Goal: Task Accomplishment & Management: Use online tool/utility

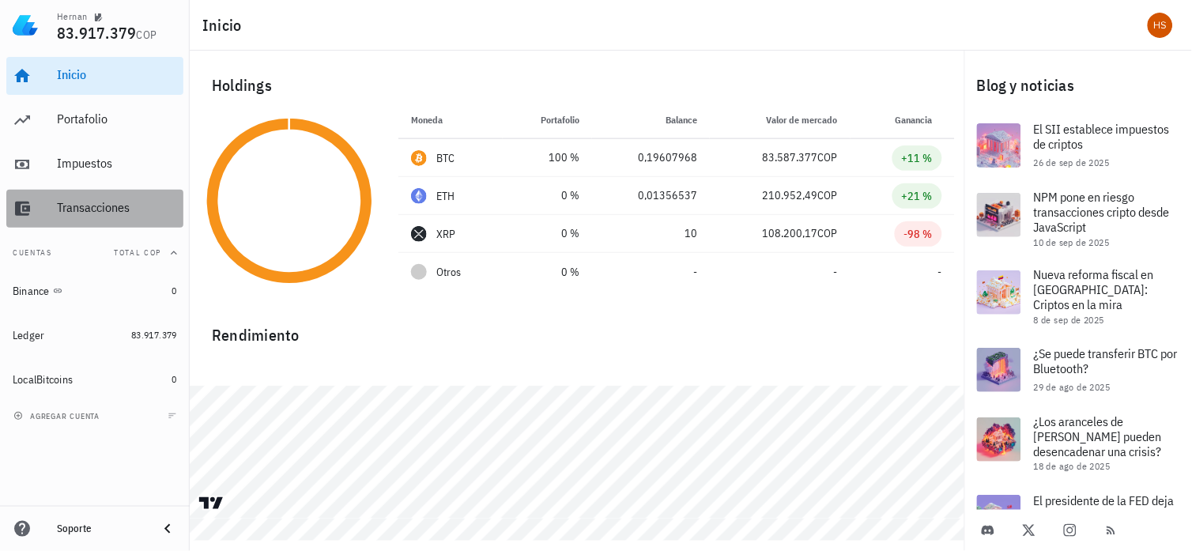
click at [85, 209] on div "Transacciones" at bounding box center [117, 207] width 120 height 15
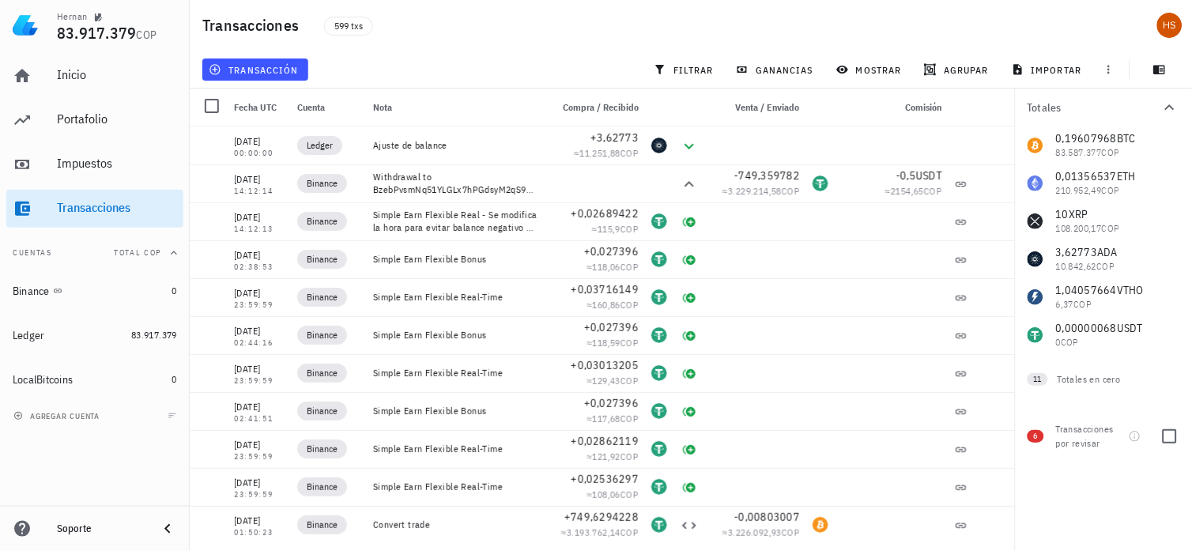
click at [1032, 437] on span "6" at bounding box center [1036, 436] width 17 height 13
click at [1171, 440] on div at bounding box center [1169, 436] width 27 height 27
checkbox input "true"
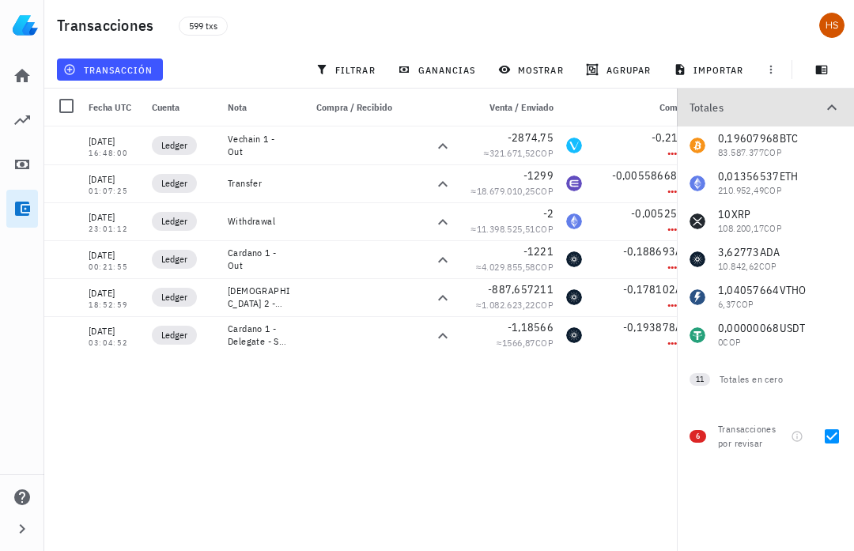
click at [828, 105] on icon "button" at bounding box center [831, 107] width 19 height 19
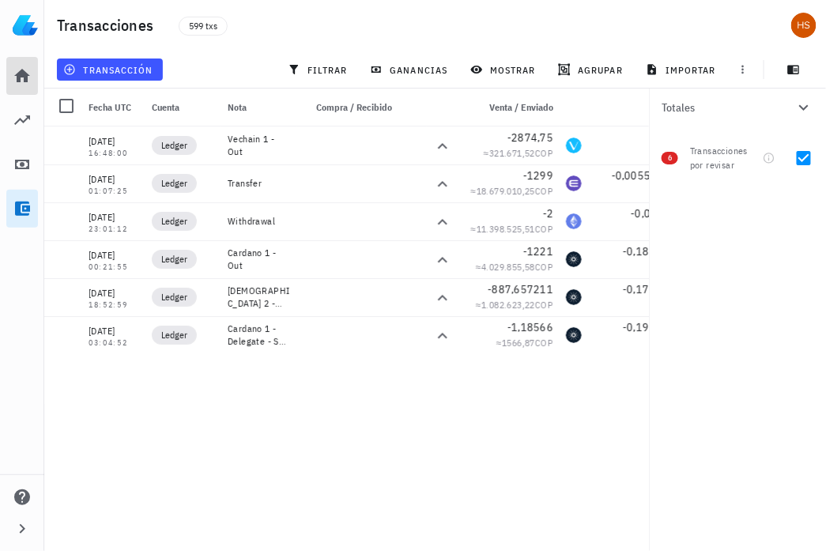
click at [18, 74] on icon at bounding box center [22, 75] width 16 height 13
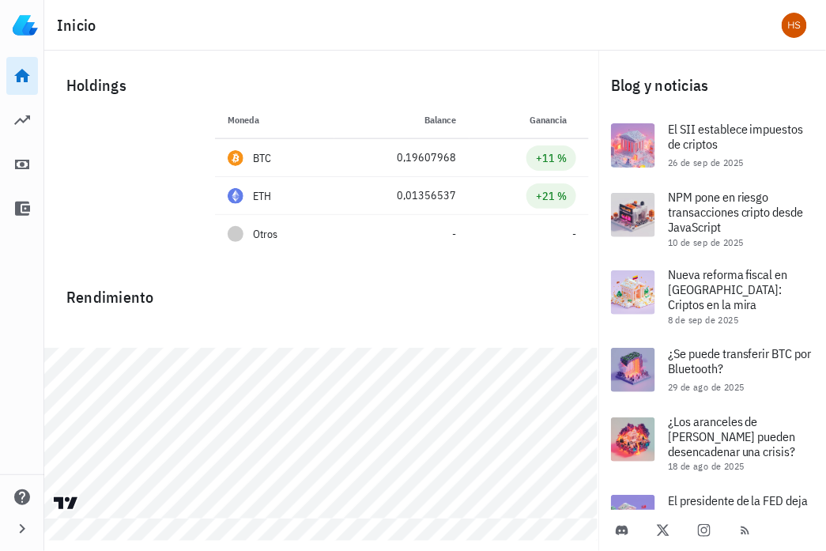
click at [90, 29] on h1 "Inicio" at bounding box center [80, 25] width 46 height 25
click at [20, 119] on icon at bounding box center [22, 119] width 16 height 9
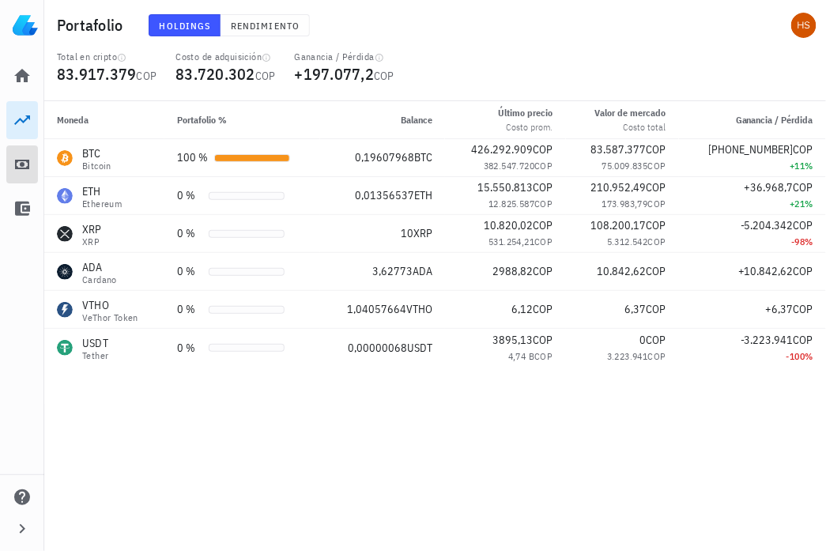
click at [20, 156] on icon at bounding box center [22, 164] width 19 height 19
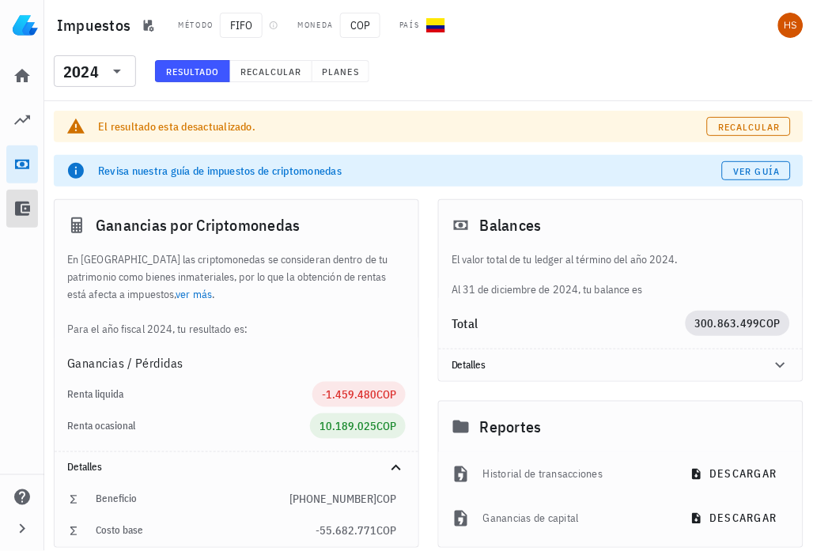
click at [19, 206] on icon at bounding box center [22, 209] width 15 height 14
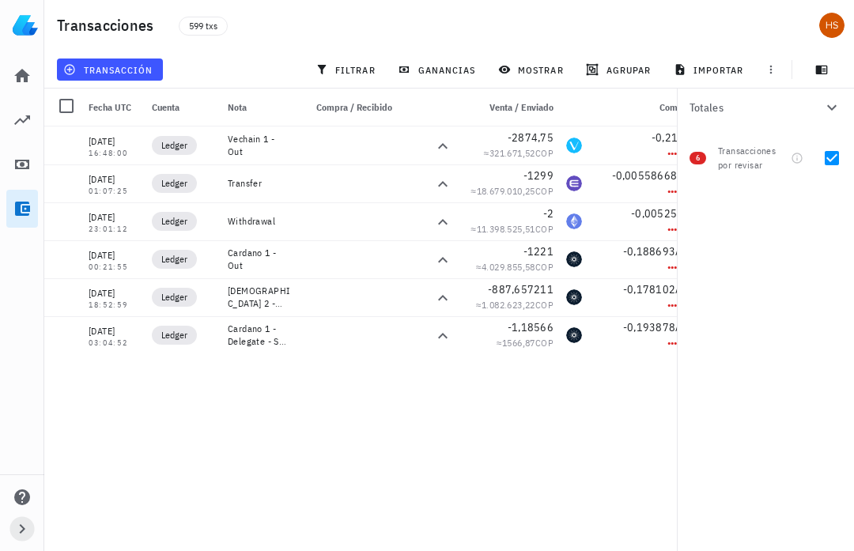
click at [21, 530] on icon "button" at bounding box center [22, 528] width 19 height 19
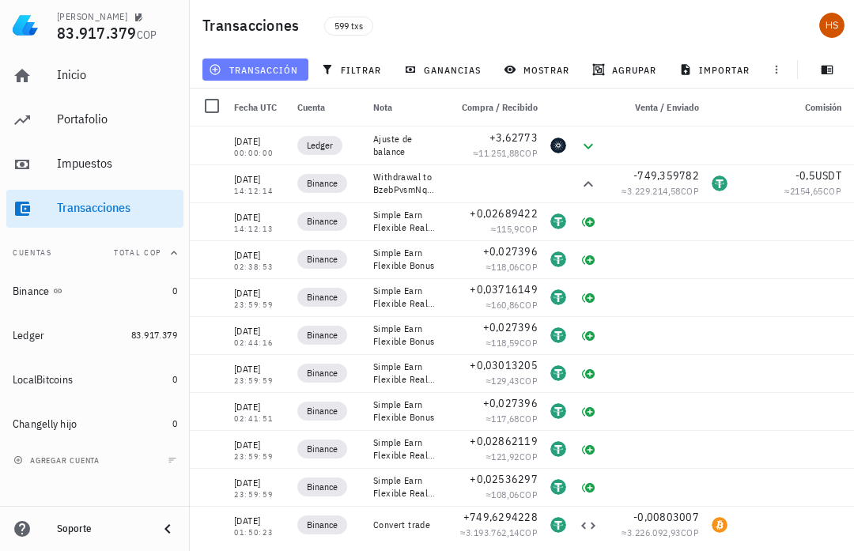
click at [288, 68] on span "transacción" at bounding box center [255, 69] width 86 height 13
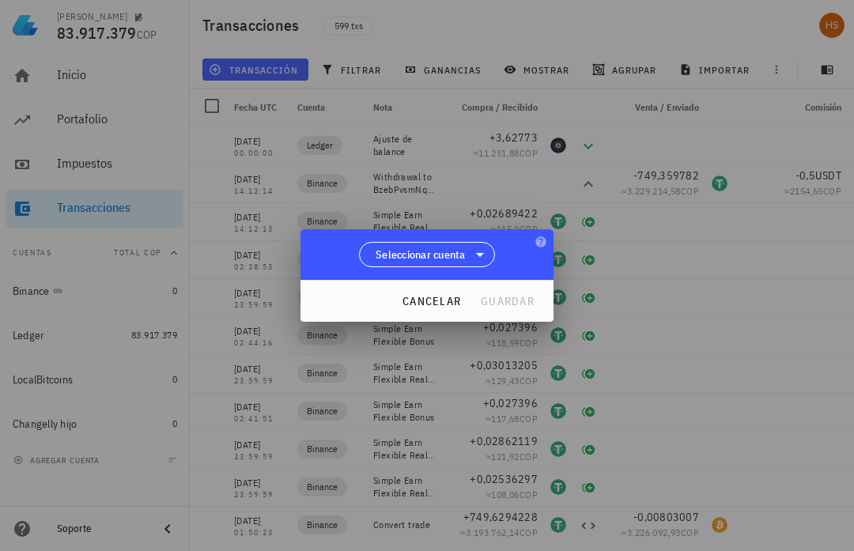
click at [82, 195] on div at bounding box center [427, 275] width 854 height 551
click at [428, 304] on span "cancelar" at bounding box center [431, 301] width 59 height 14
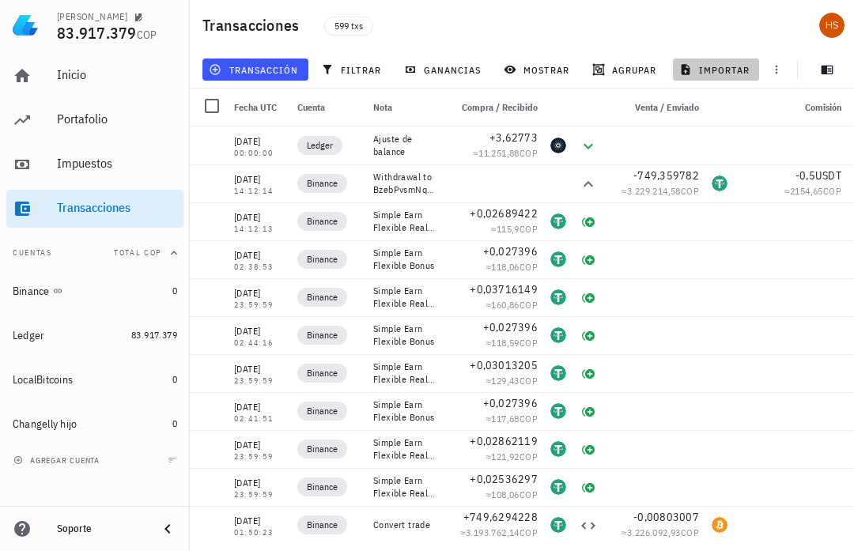
click at [724, 70] on span "importar" at bounding box center [715, 69] width 67 height 13
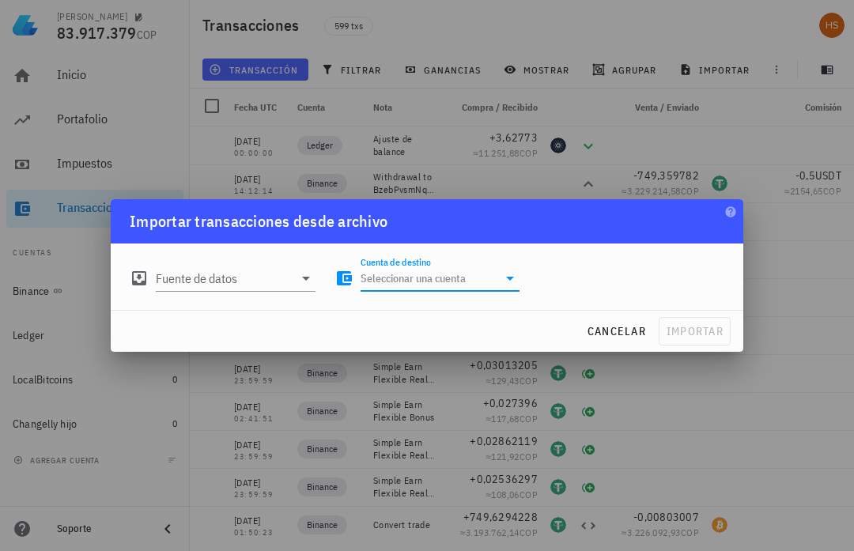
click at [478, 285] on input "Cuenta de destino" at bounding box center [429, 278] width 138 height 25
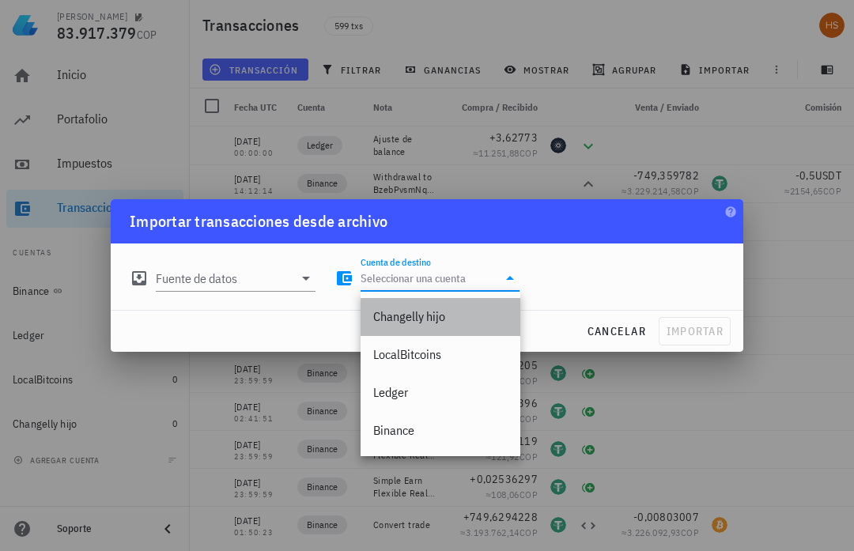
click at [451, 319] on div "Changelly hijo" at bounding box center [440, 316] width 134 height 15
type input "Changelly hijo"
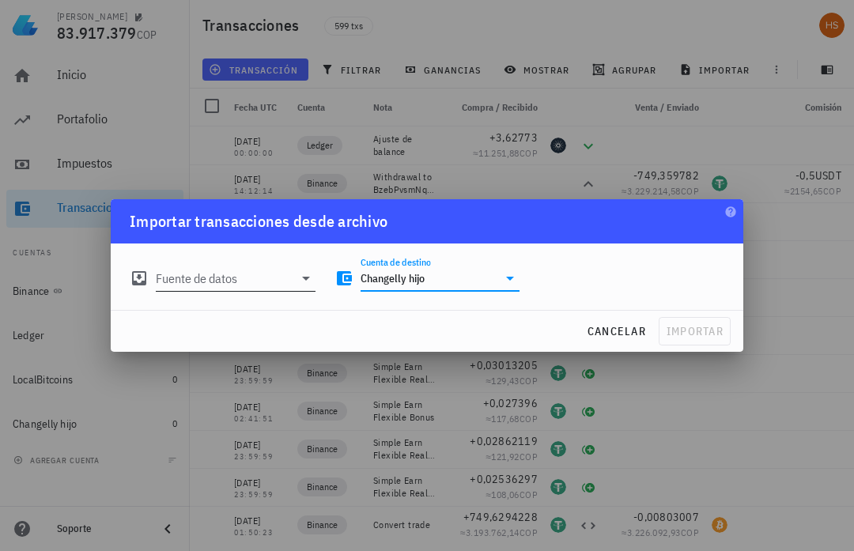
click at [253, 275] on input "Fuente de datos" at bounding box center [225, 278] width 138 height 25
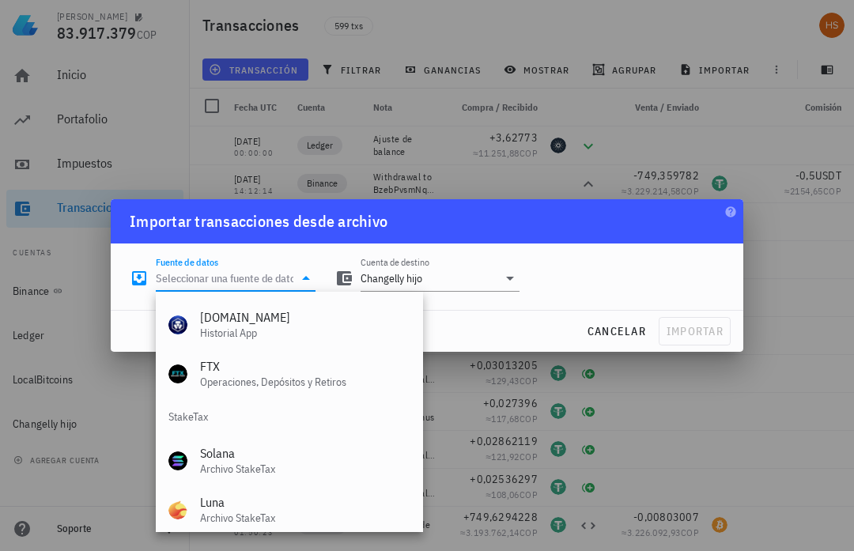
scroll to position [658, 0]
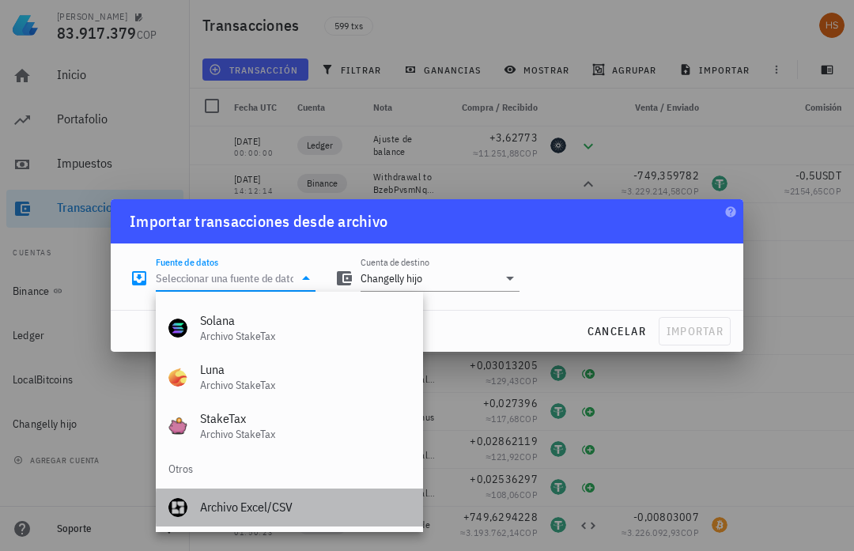
click at [237, 504] on div "Archivo Excel/CSV" at bounding box center [305, 507] width 210 height 15
type input "Archivo Excel/CSV"
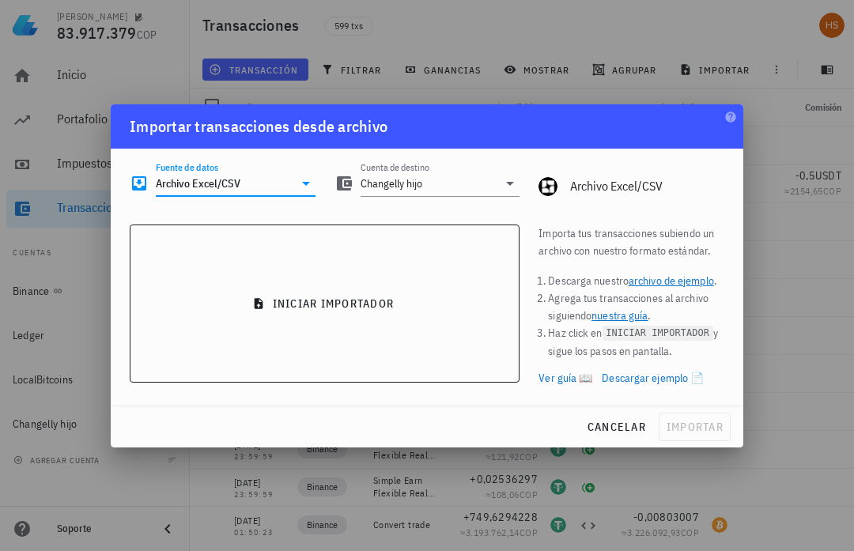
click at [651, 378] on link "Descargar ejemplo 📄" at bounding box center [653, 377] width 102 height 17
